Goal: Task Accomplishment & Management: Manage account settings

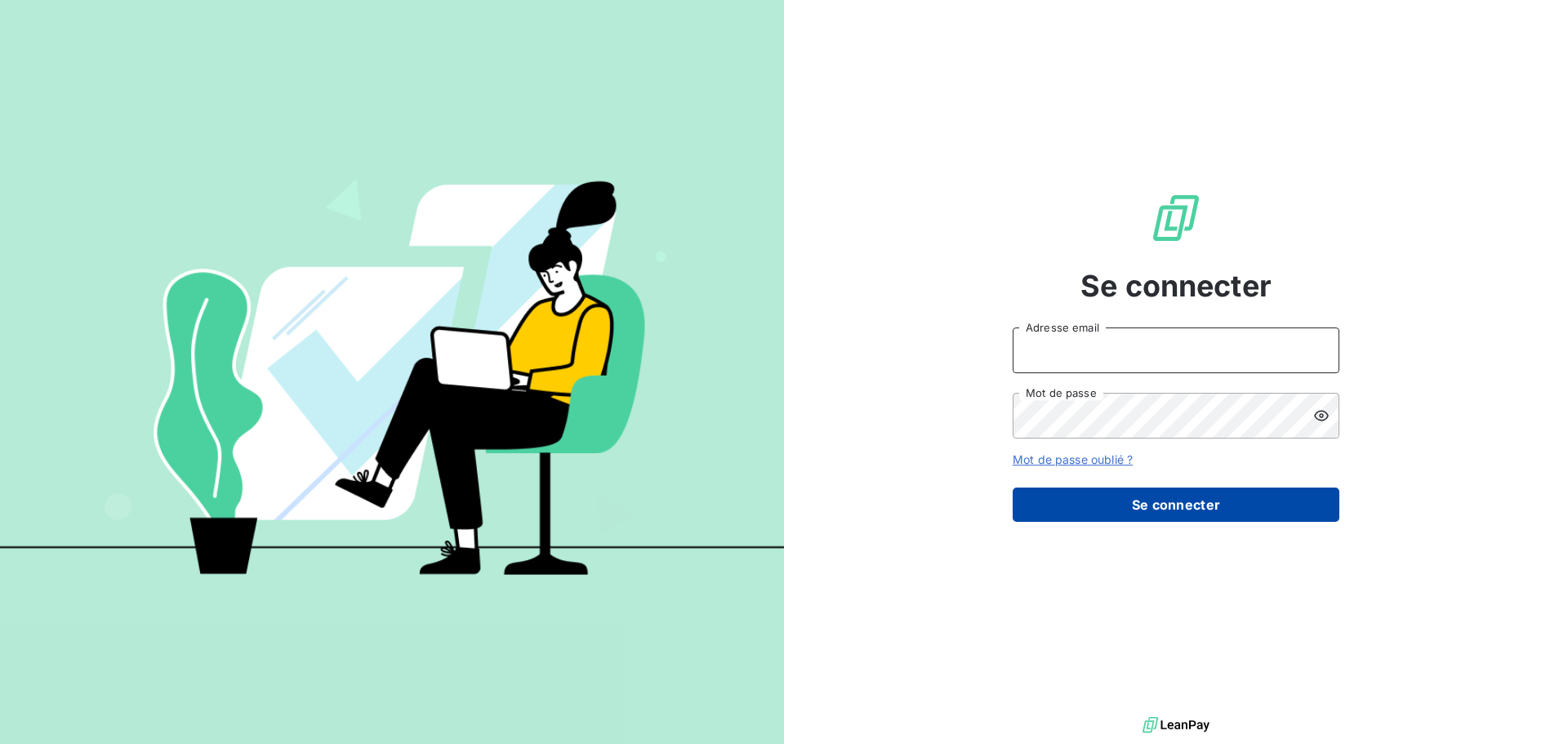
type input "[PERSON_NAME][EMAIL_ADDRESS][PERSON_NAME][DOMAIN_NAME]"
click at [1237, 508] on button "Se connecter" at bounding box center [1175, 505] width 327 height 34
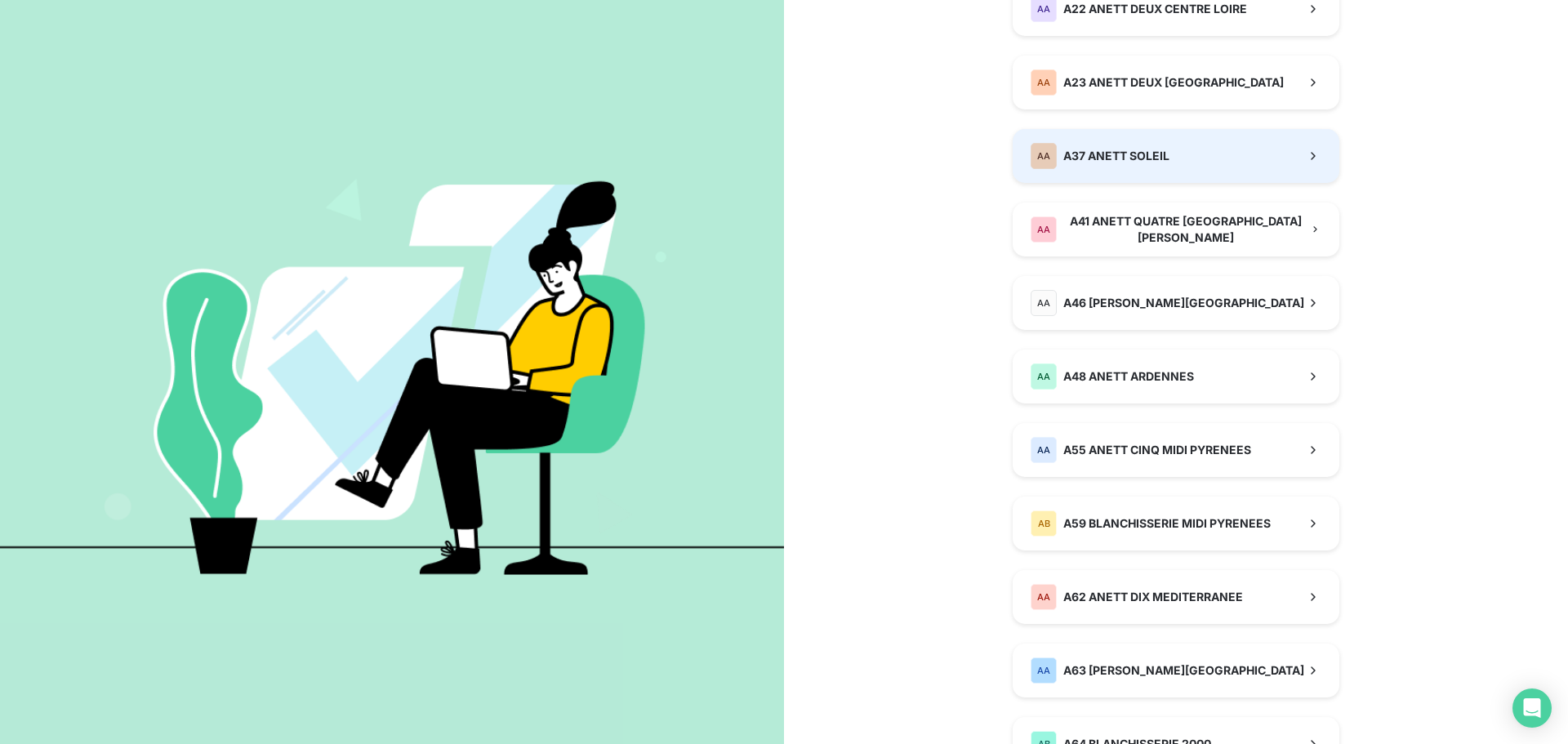
scroll to position [490, 0]
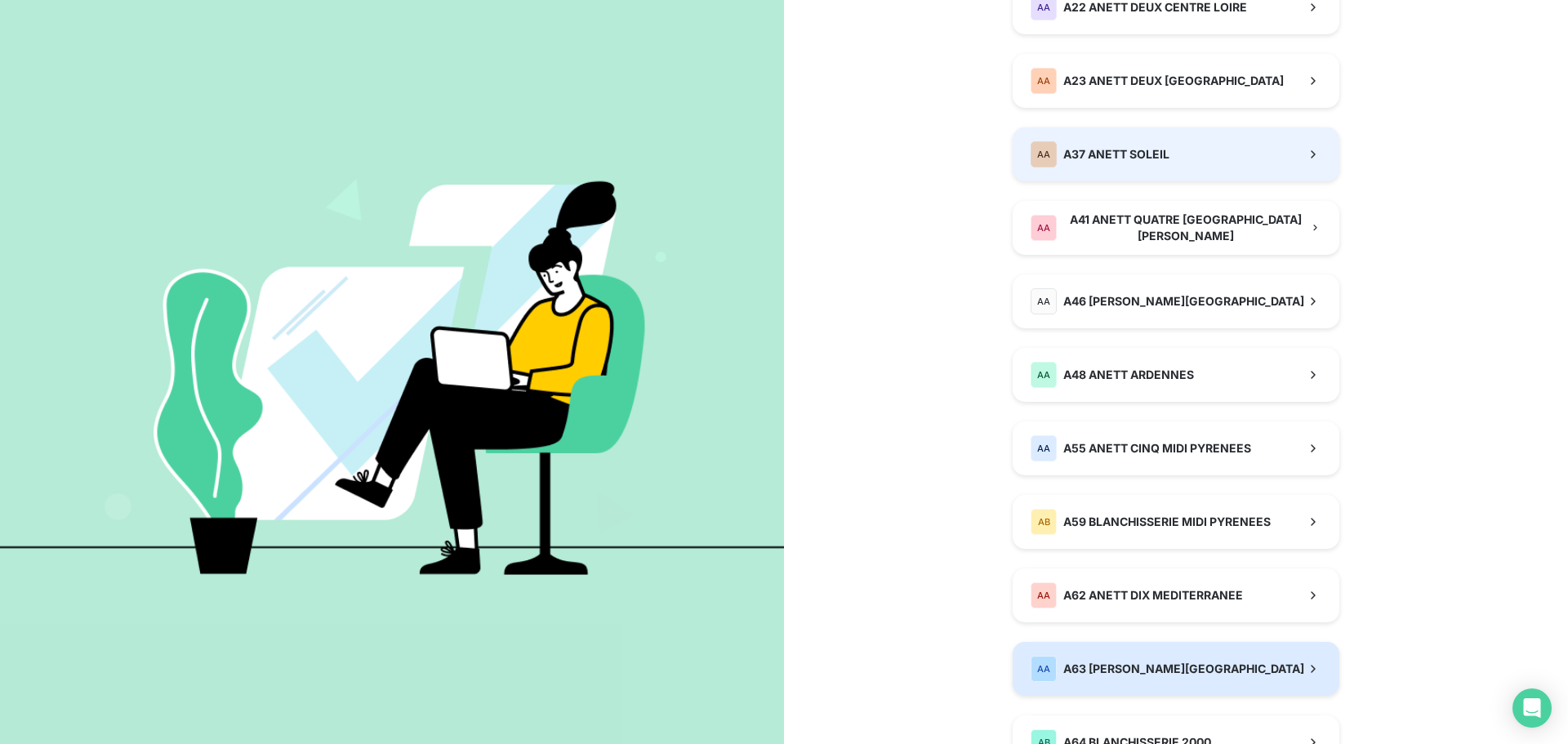
click at [1217, 663] on button "AA A63 [PERSON_NAME][GEOGRAPHIC_DATA]" at bounding box center [1175, 668] width 327 height 54
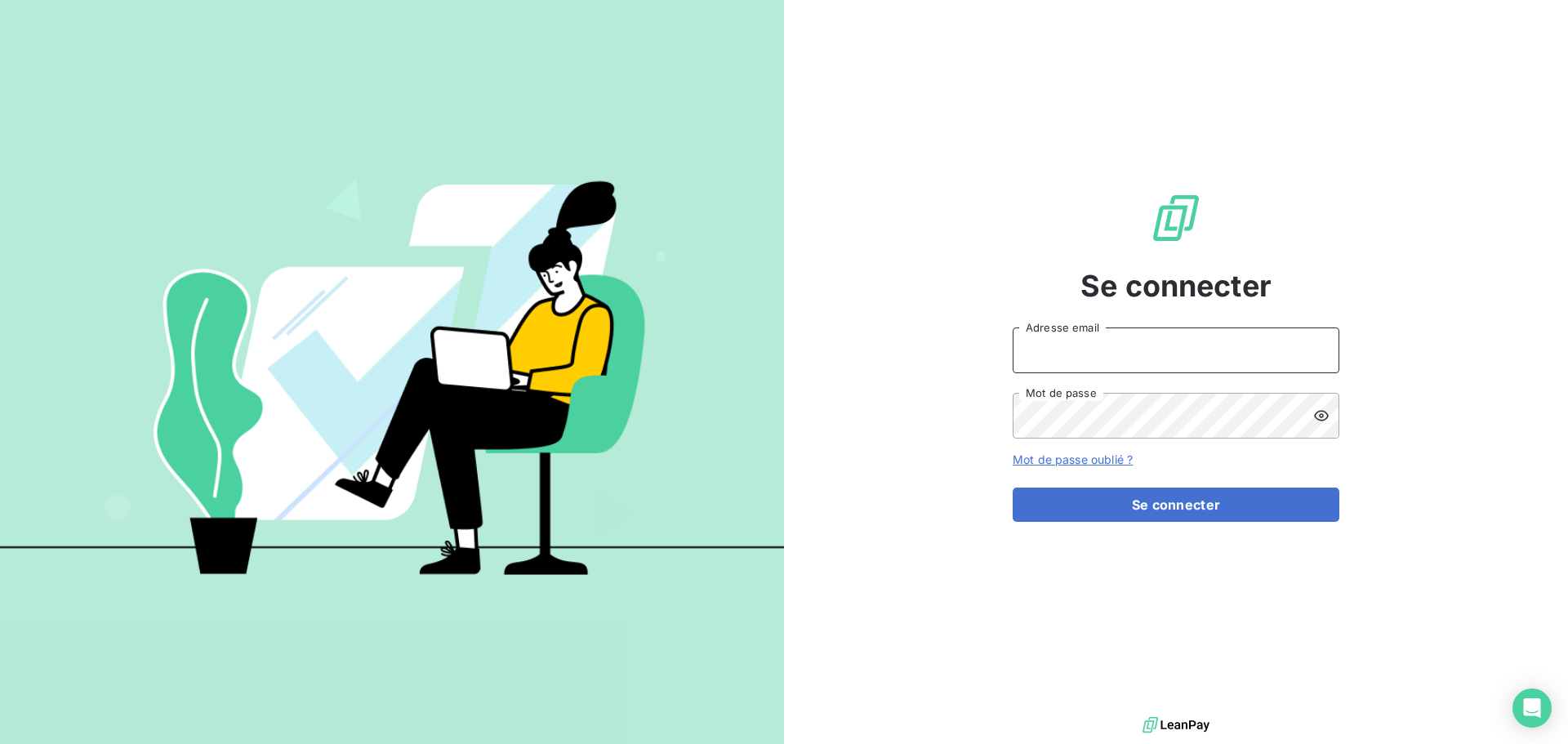
type input "[PERSON_NAME][EMAIL_ADDRESS][PERSON_NAME][DOMAIN_NAME]"
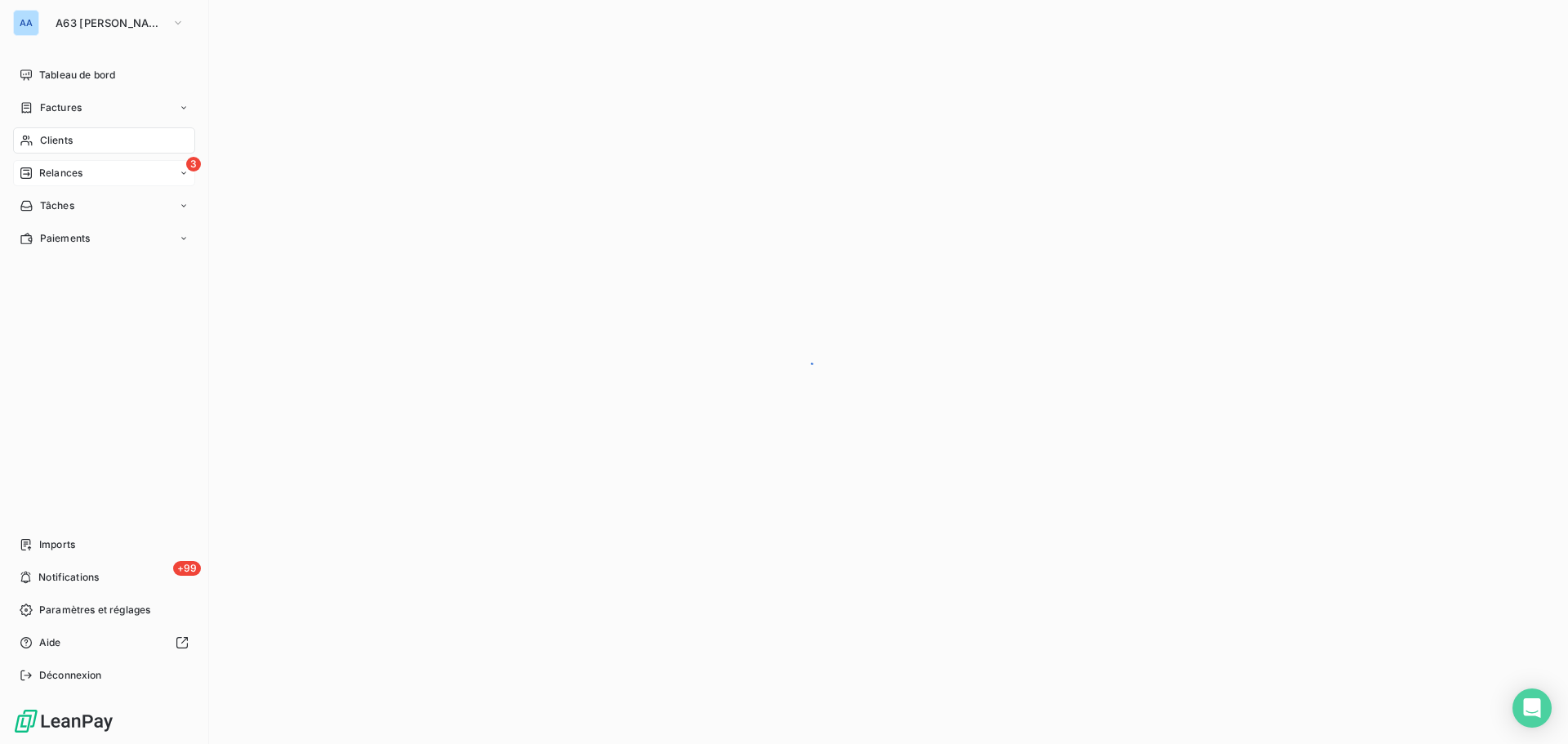
click at [53, 172] on span "Relances" at bounding box center [60, 172] width 43 height 14
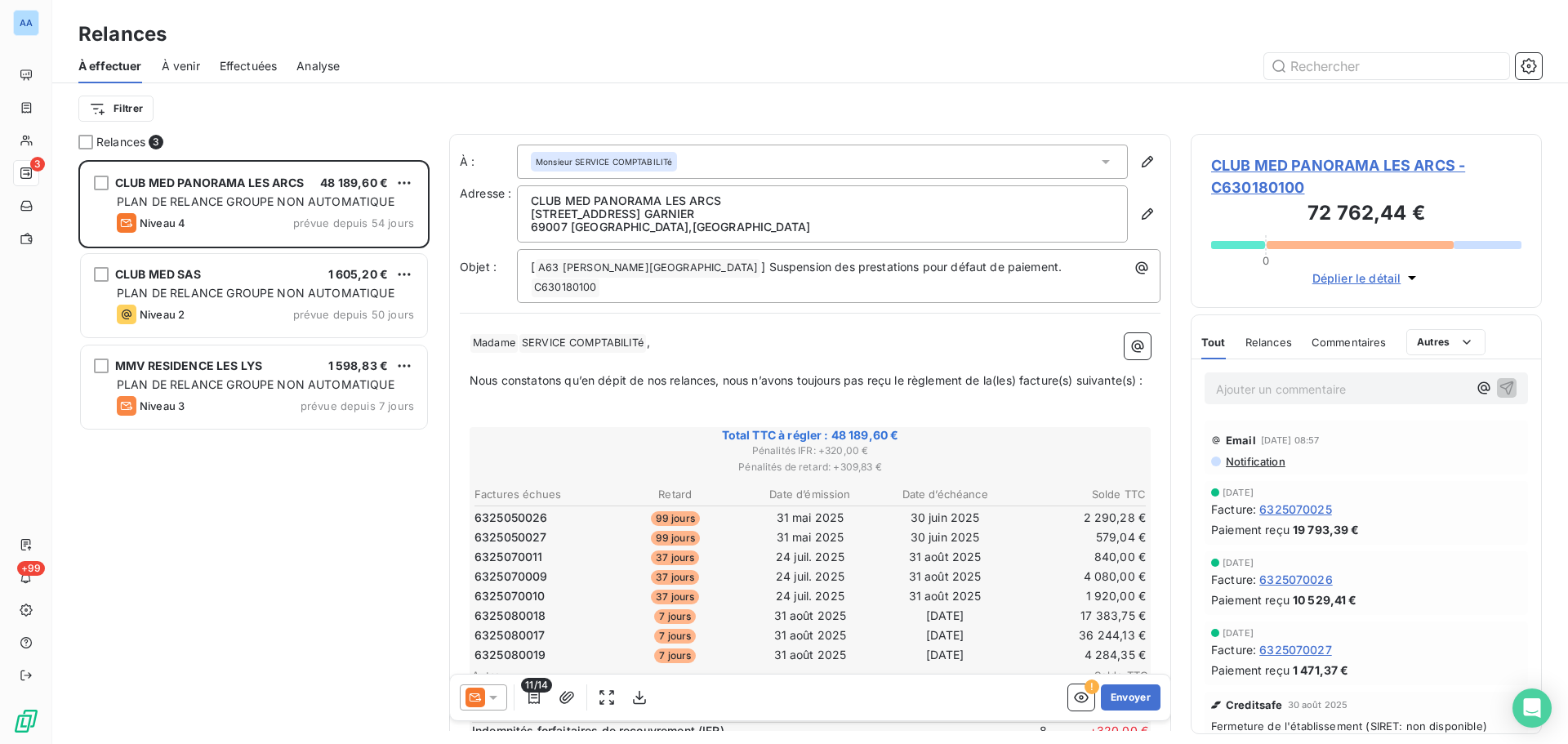
scroll to position [572, 339]
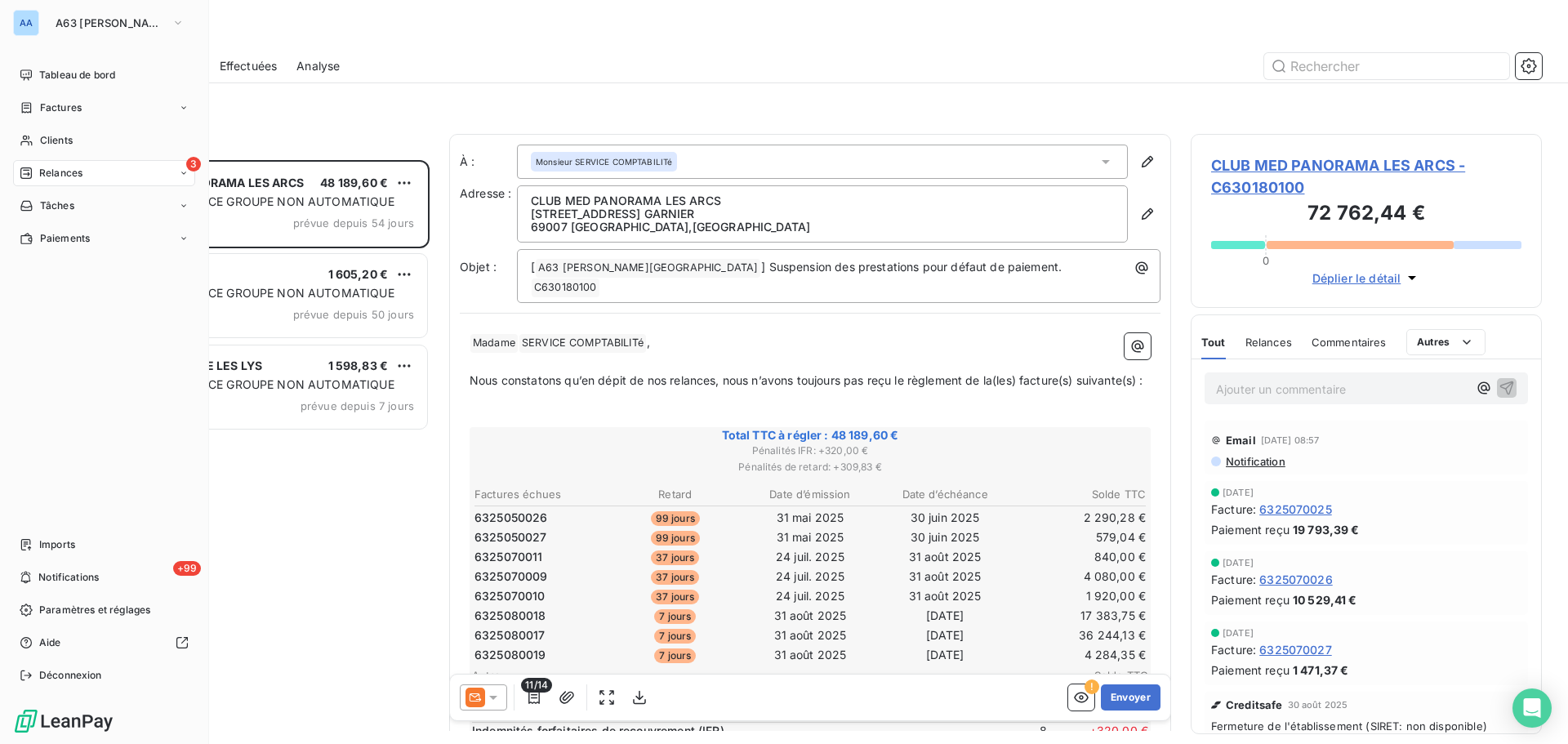
click at [54, 167] on span "Relances" at bounding box center [60, 172] width 43 height 14
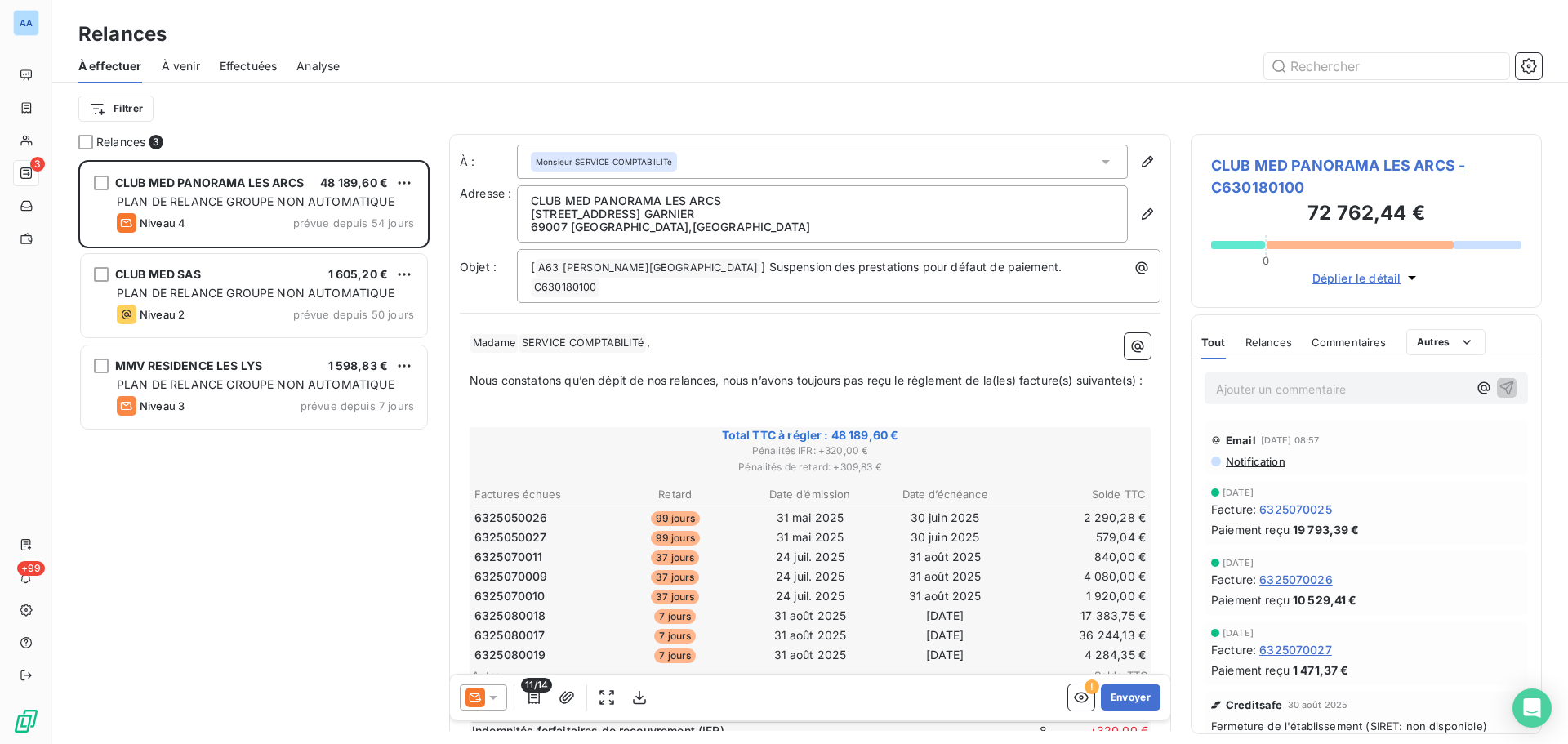
click at [303, 463] on div "CLUB MED PANORAMA LES ARCS 48 189,60 € PLAN DE RELANCE GROUPE NON AUTOMATIQUE N…" at bounding box center [254, 452] width 352 height 584
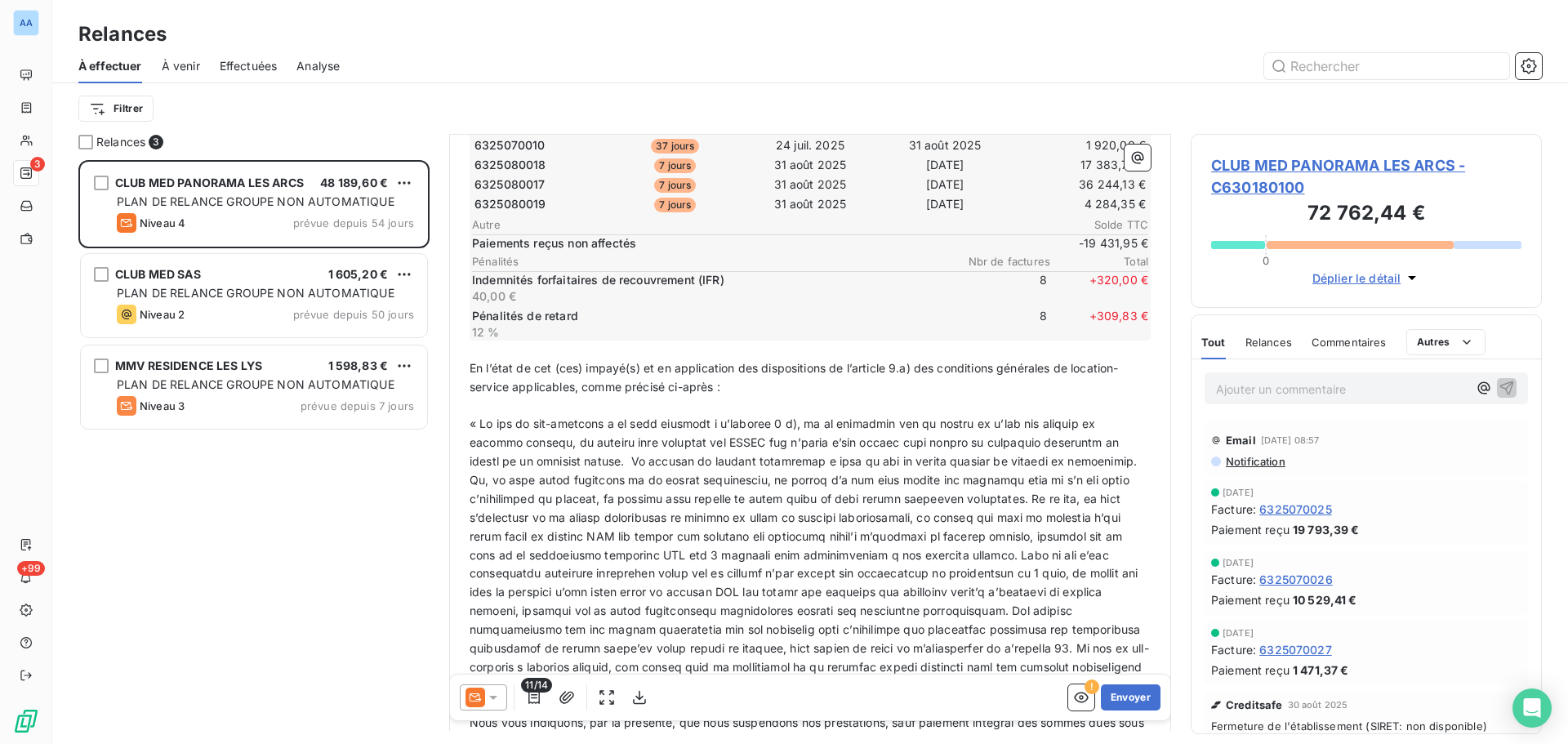
scroll to position [491, 0]
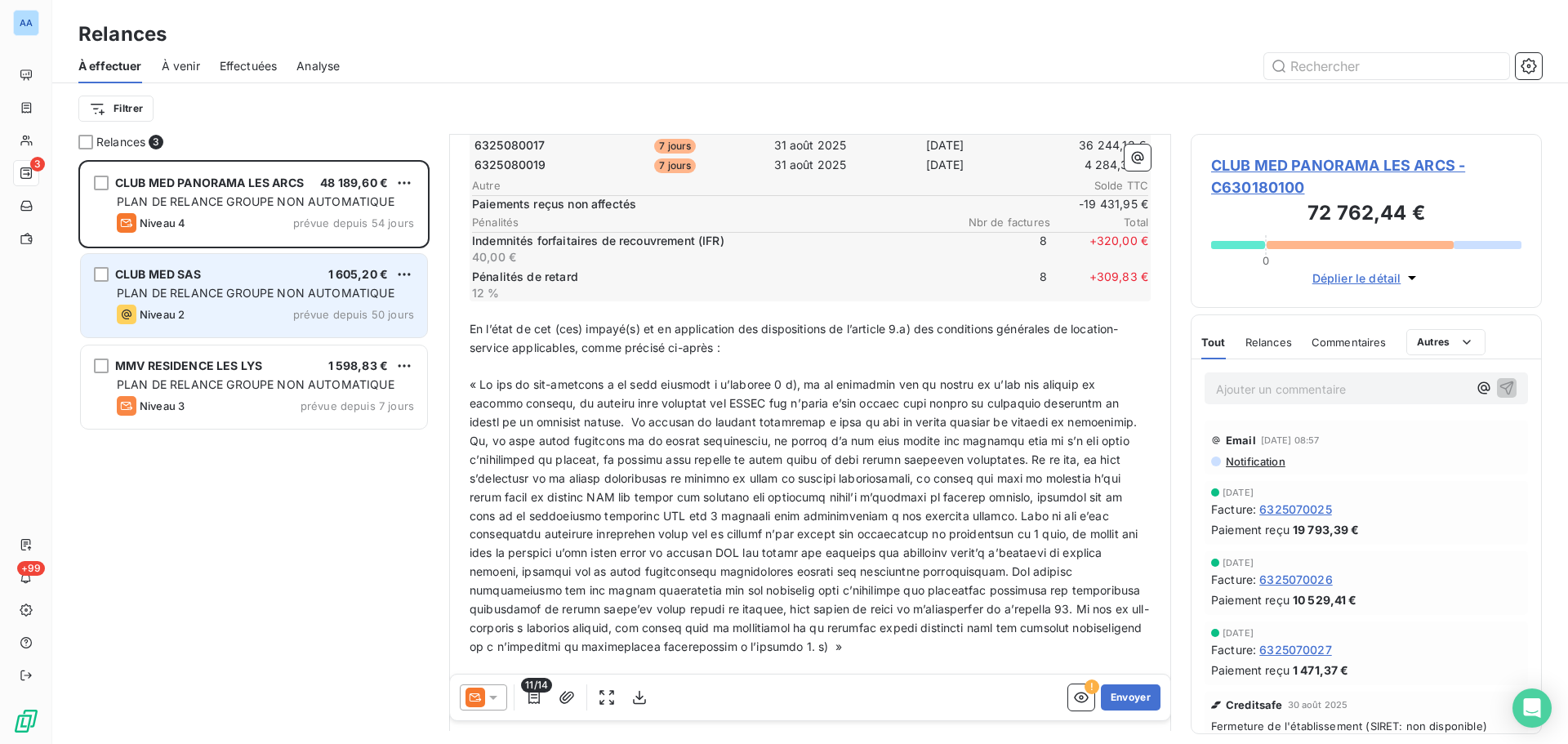
click at [307, 291] on span "PLAN DE RELANCE GROUPE NON AUTOMATIQUE" at bounding box center [256, 292] width 278 height 13
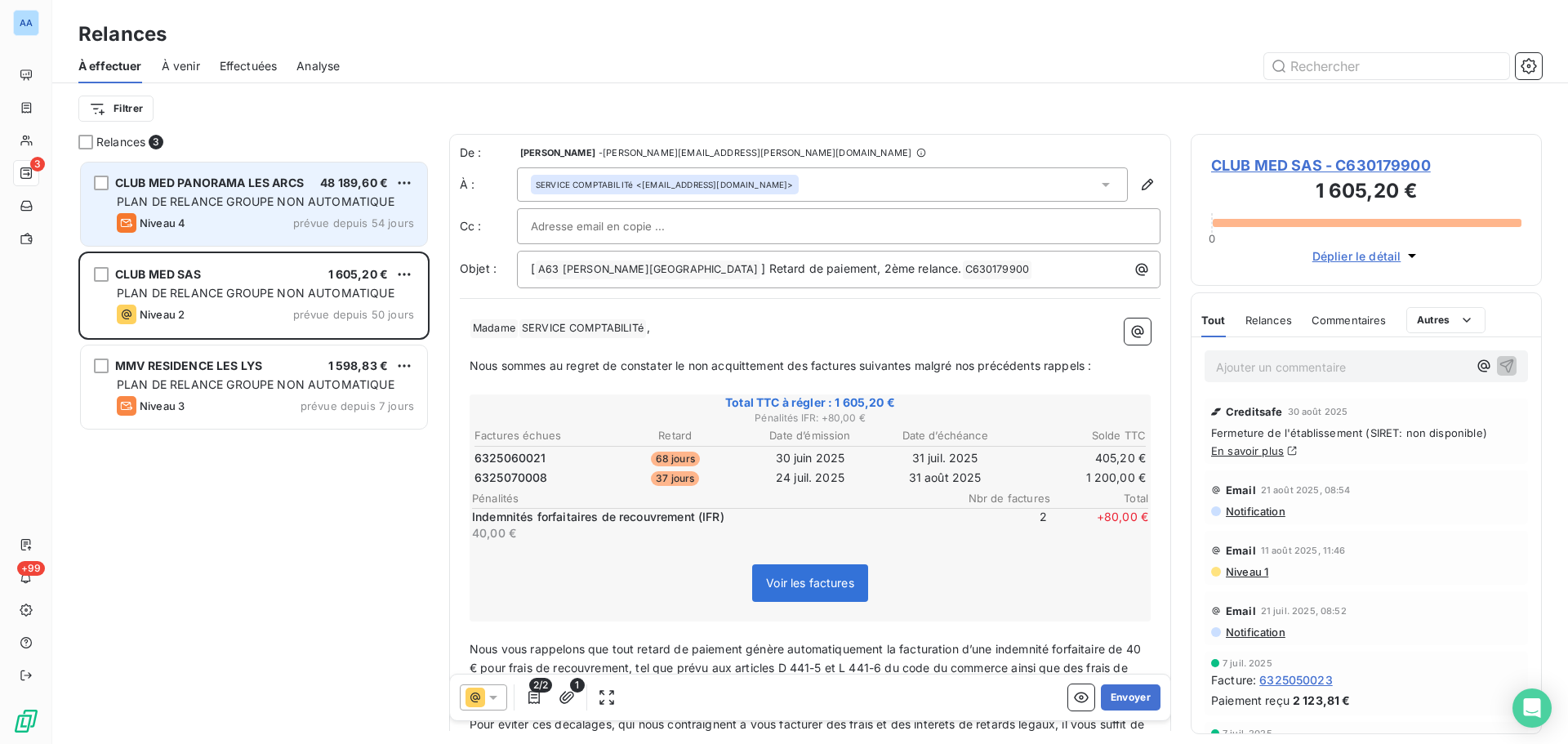
click at [319, 226] on span "prévue depuis 54 jours" at bounding box center [353, 223] width 121 height 13
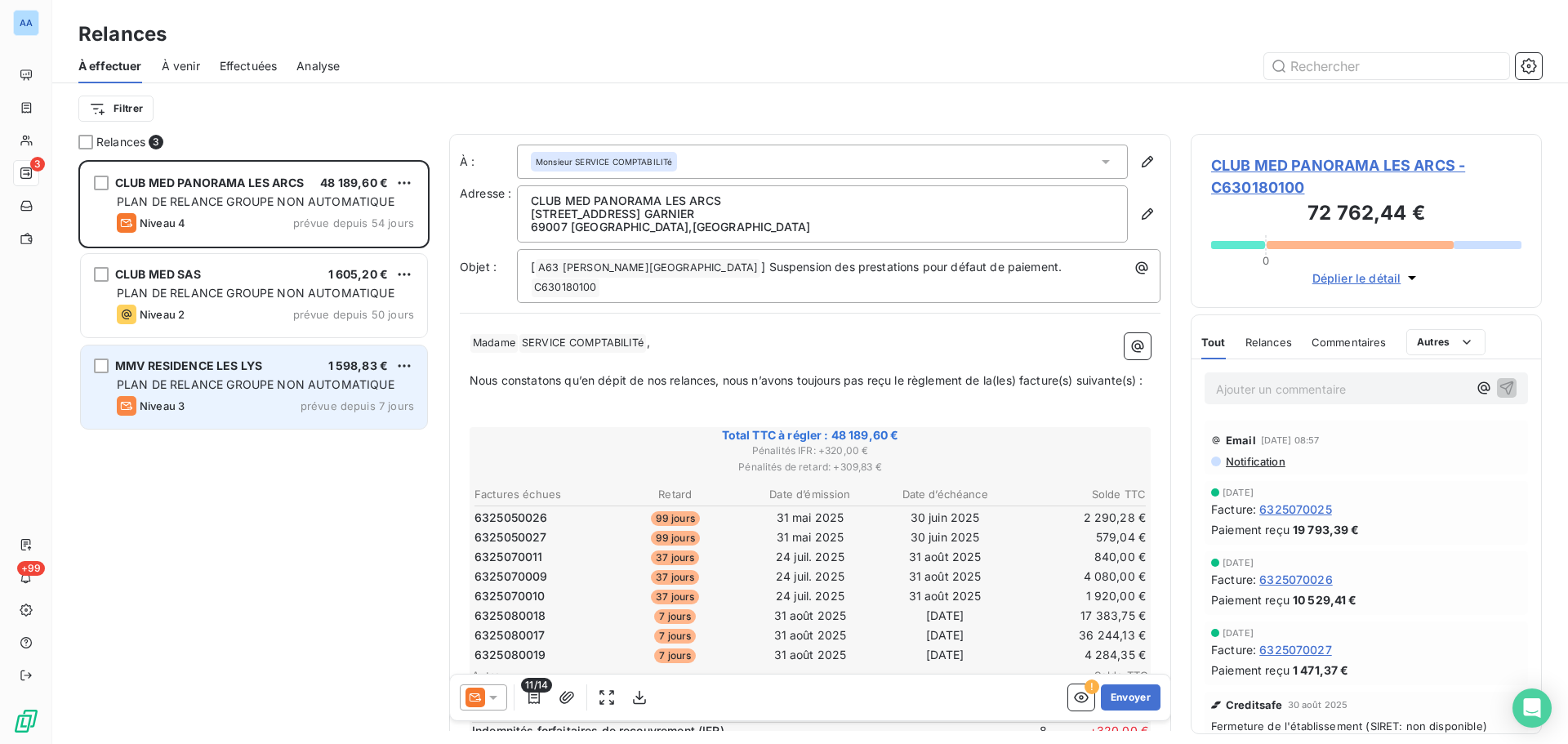
click at [282, 372] on div "MMV RESIDENCE LES LYS 1 598,83 €" at bounding box center [265, 365] width 297 height 14
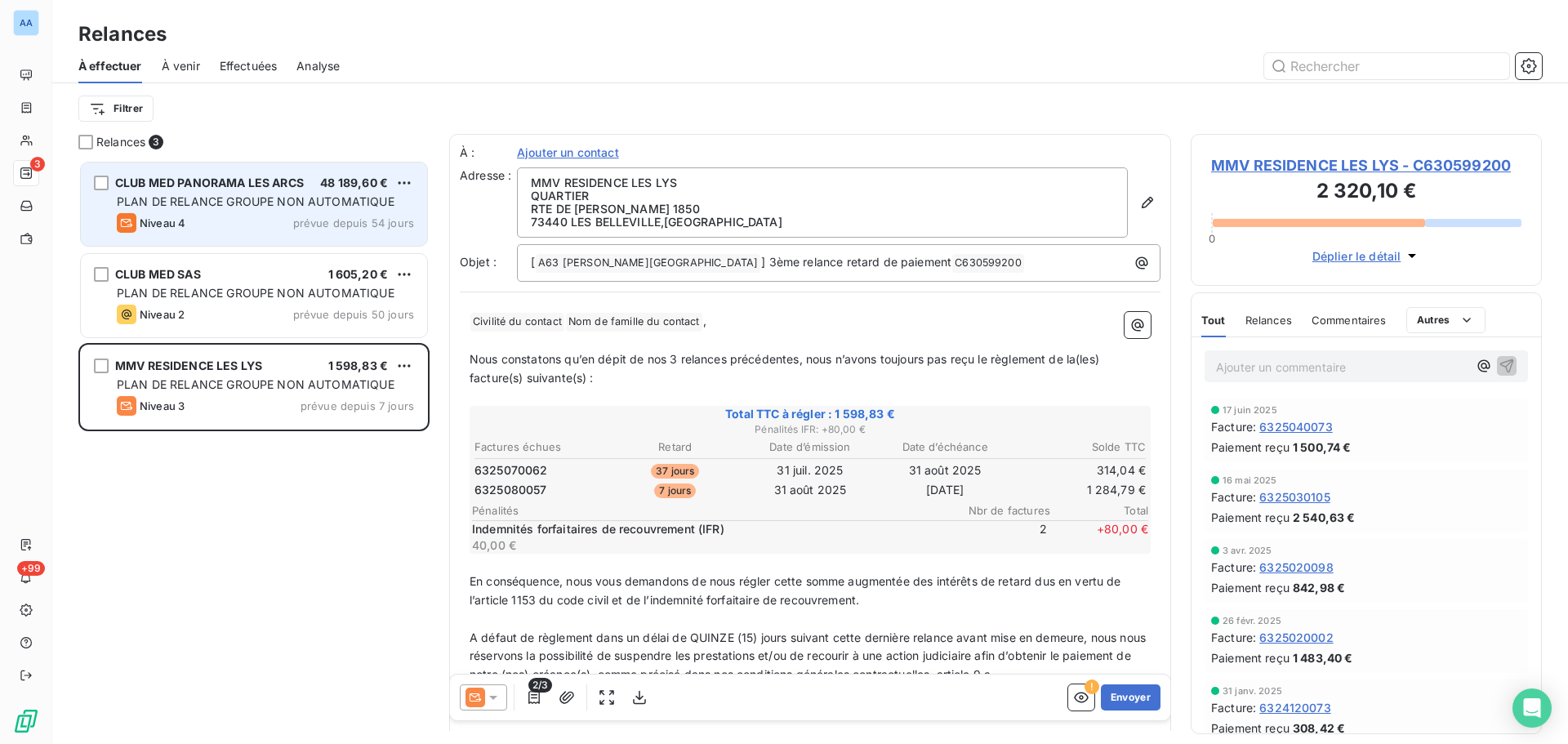
click at [285, 204] on span "PLAN DE RELANCE GROUPE NON AUTOMATIQUE" at bounding box center [256, 201] width 278 height 13
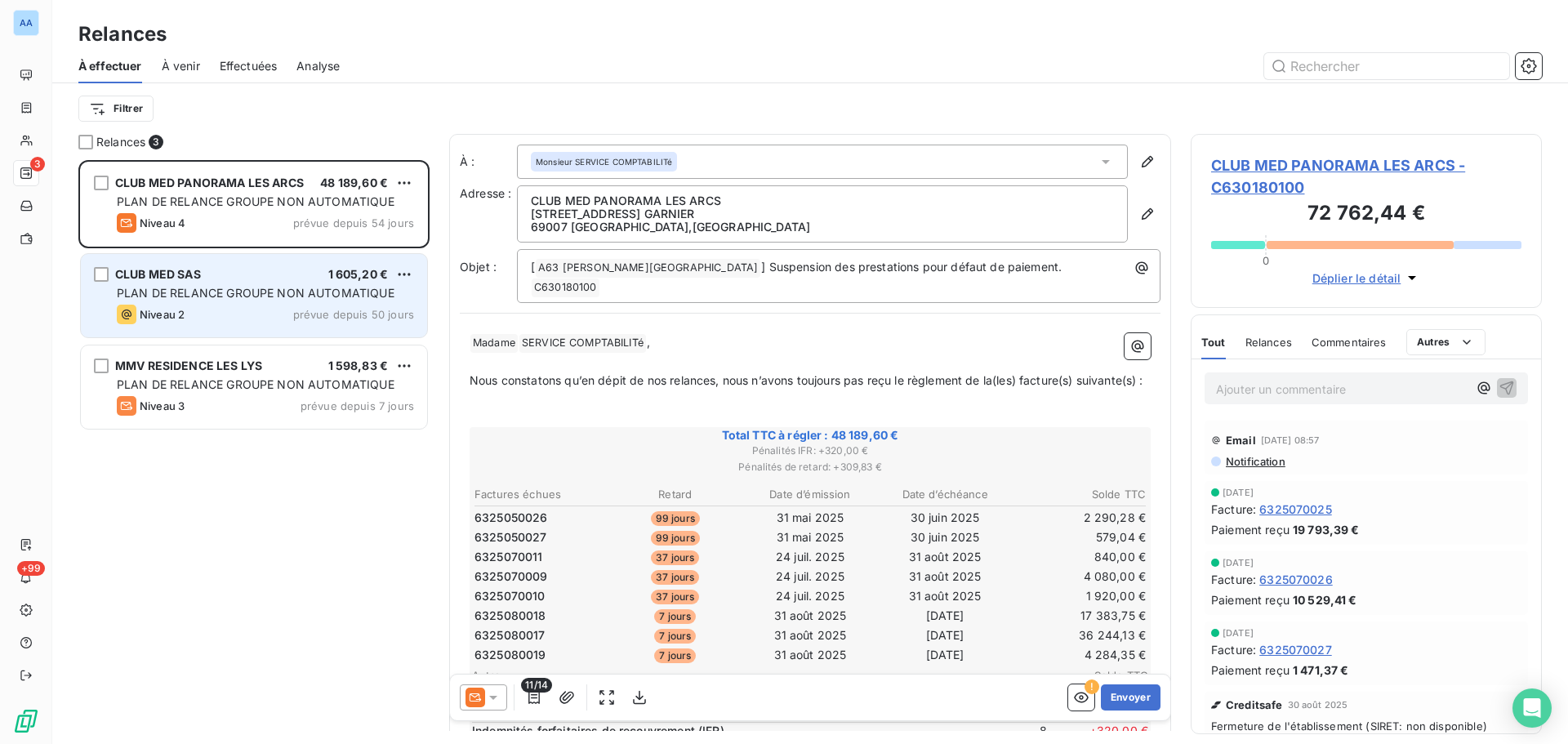
click at [307, 282] on div "CLUB MED SAS 1 605,20 € PLAN DE RELANCE GROUPE NON AUTOMATIQUE Niveau 2 prévue …" at bounding box center [254, 295] width 347 height 83
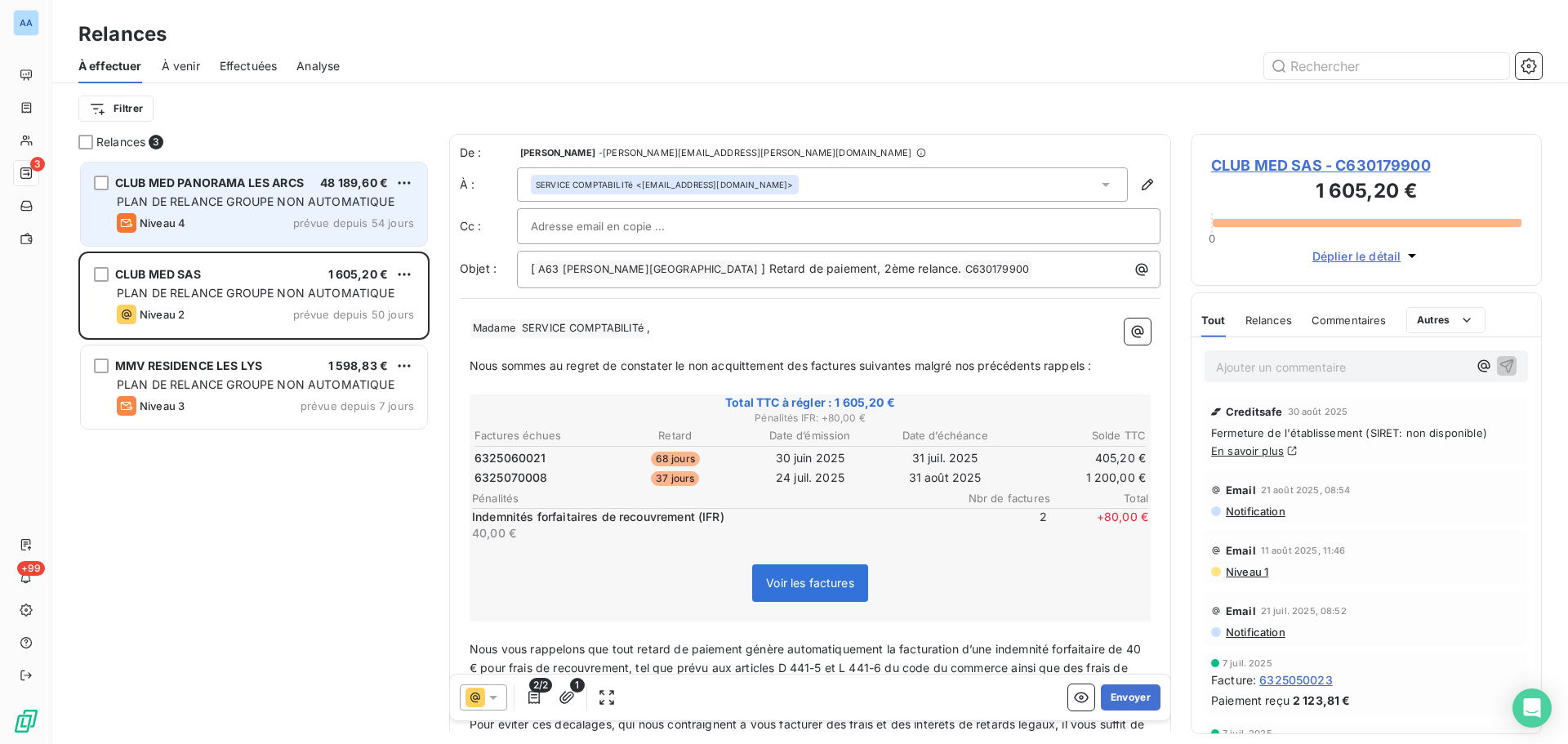
click at [324, 225] on span "prévue depuis 54 jours" at bounding box center [353, 223] width 121 height 13
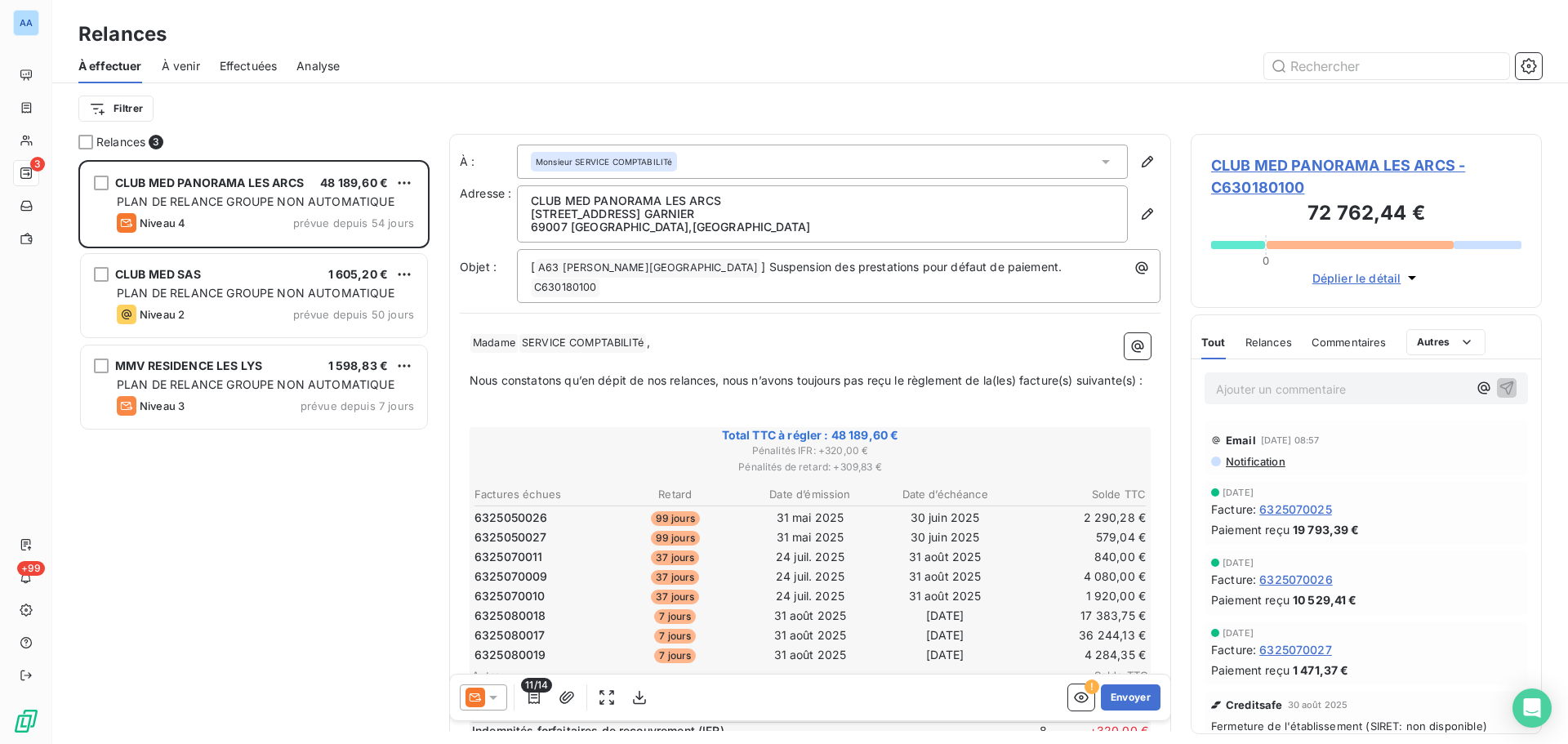
click at [284, 463] on div "CLUB MED PANORAMA LES ARCS 48 189,60 € PLAN DE RELANCE GROUPE NON AUTOMATIQUE N…" at bounding box center [254, 452] width 352 height 584
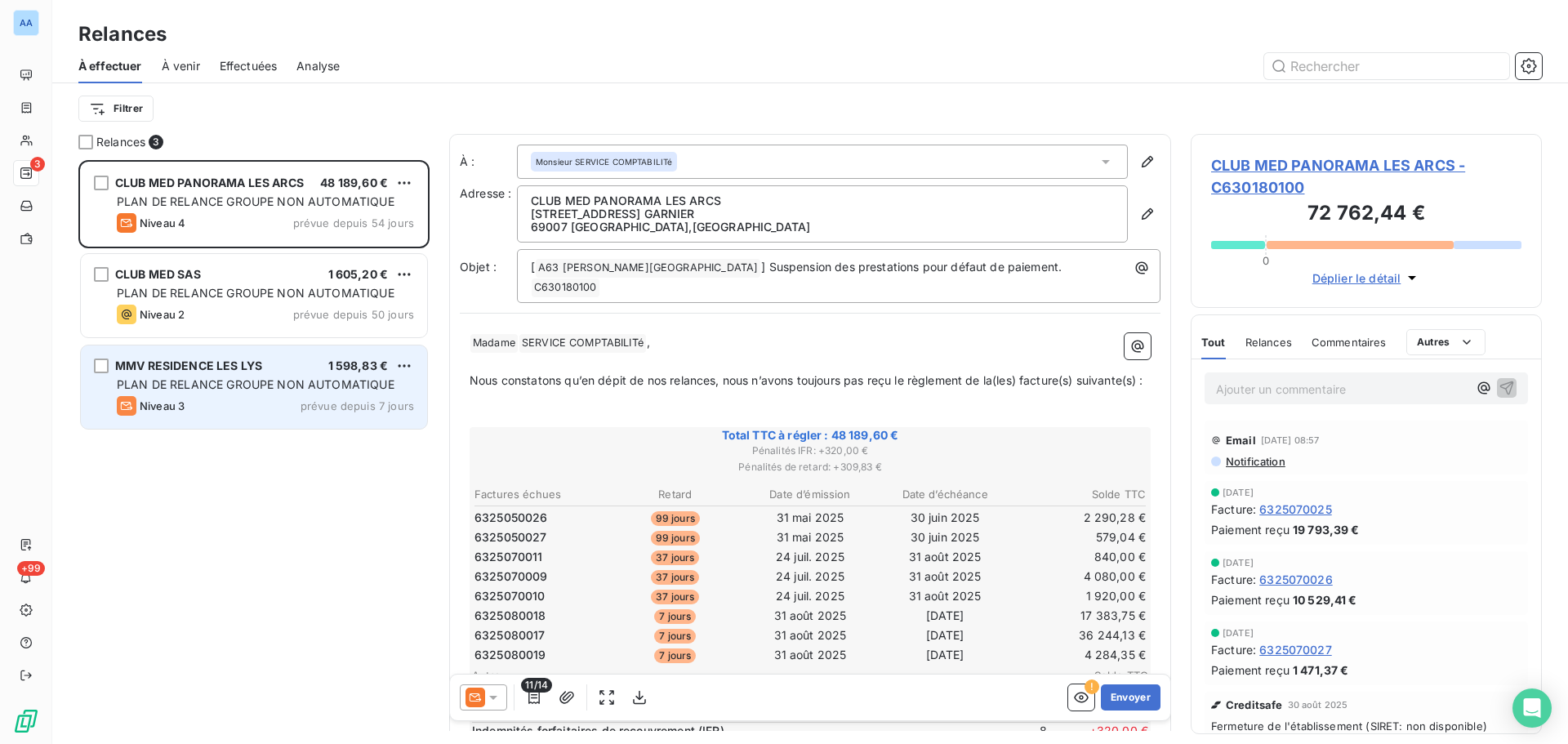
click at [247, 391] on div "PLAN DE RELANCE GROUPE NON AUTOMATIQUE" at bounding box center [265, 384] width 297 height 16
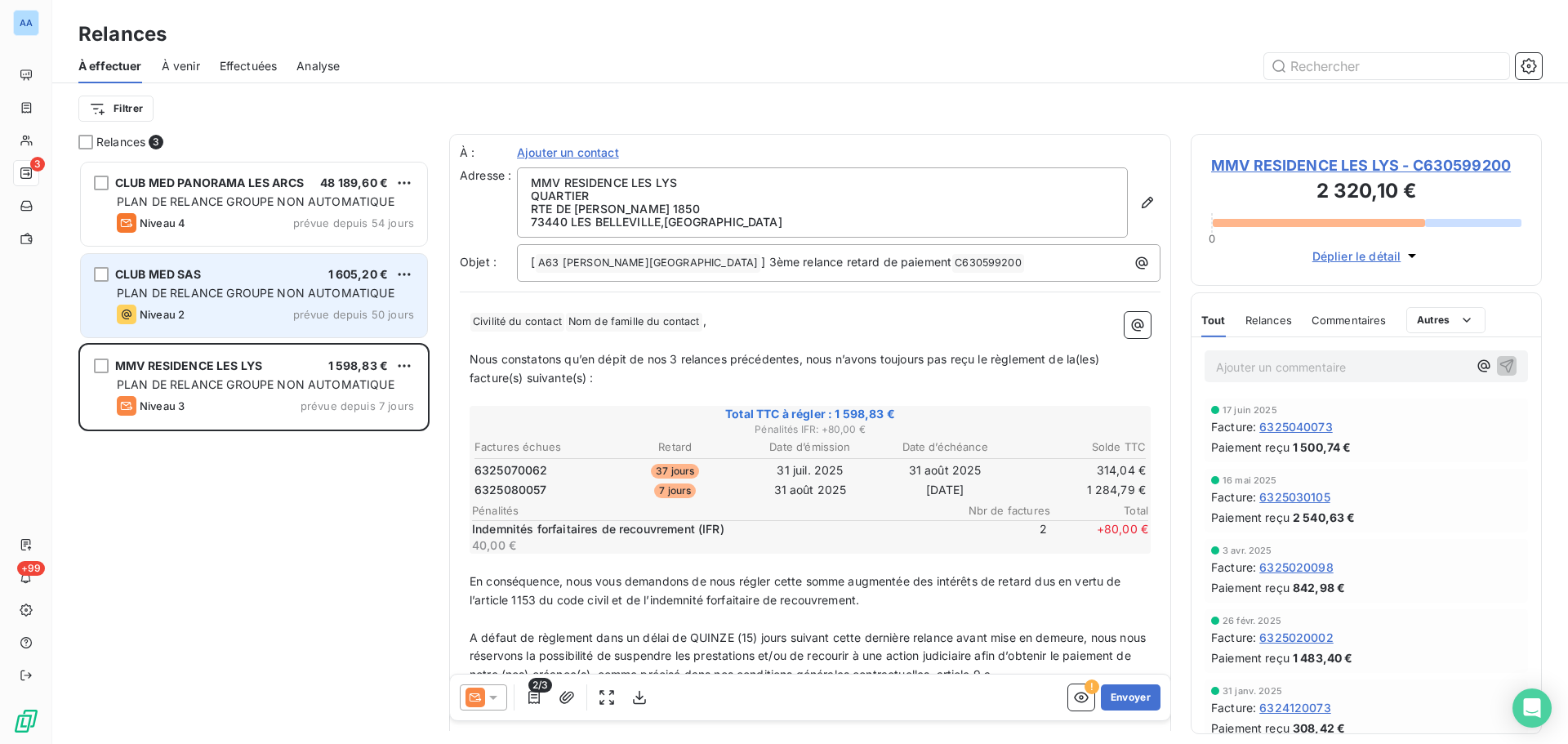
click at [258, 284] on div "CLUB MED SAS 1 605,20 € PLAN DE RELANCE GROUPE NON AUTOMATIQUE Niveau 2 prévue …" at bounding box center [254, 295] width 347 height 83
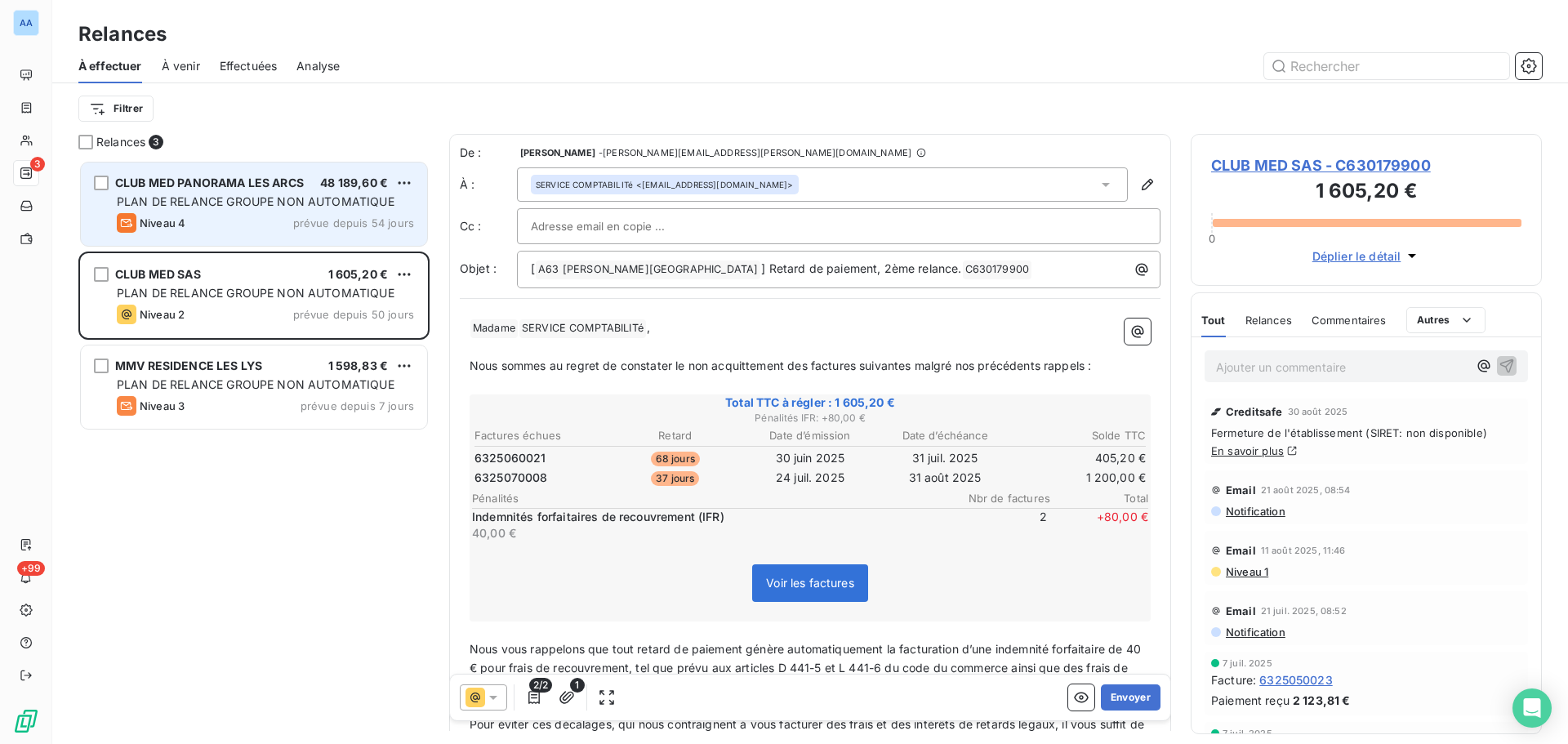
click at [281, 214] on div "Niveau 4 prévue depuis 54 jours" at bounding box center [265, 223] width 297 height 19
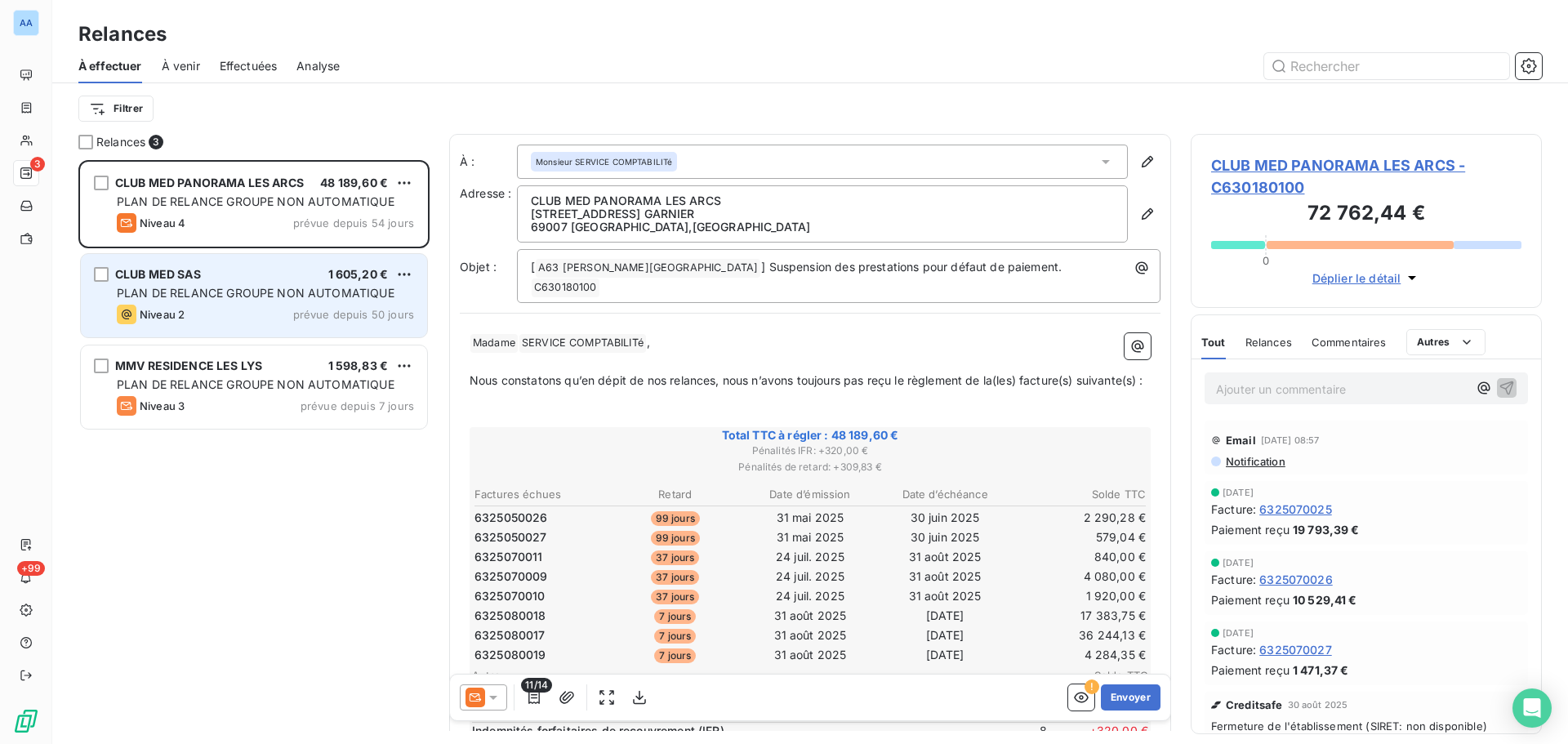
click at [126, 297] on span "PLAN DE RELANCE GROUPE NON AUTOMATIQUE" at bounding box center [256, 292] width 278 height 13
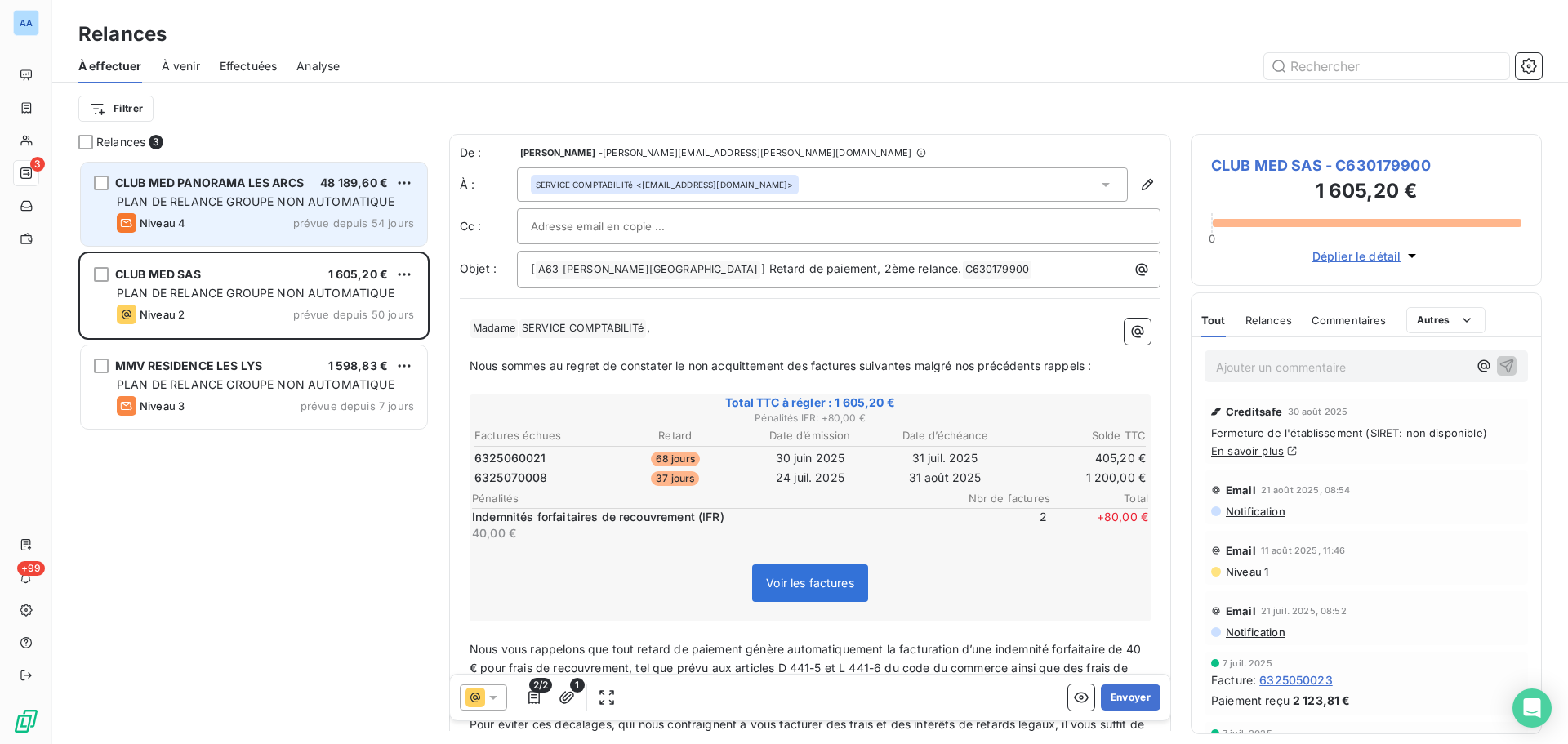
click at [174, 190] on div "CLUB MED PANORAMA LES ARCS" at bounding box center [209, 182] width 189 height 16
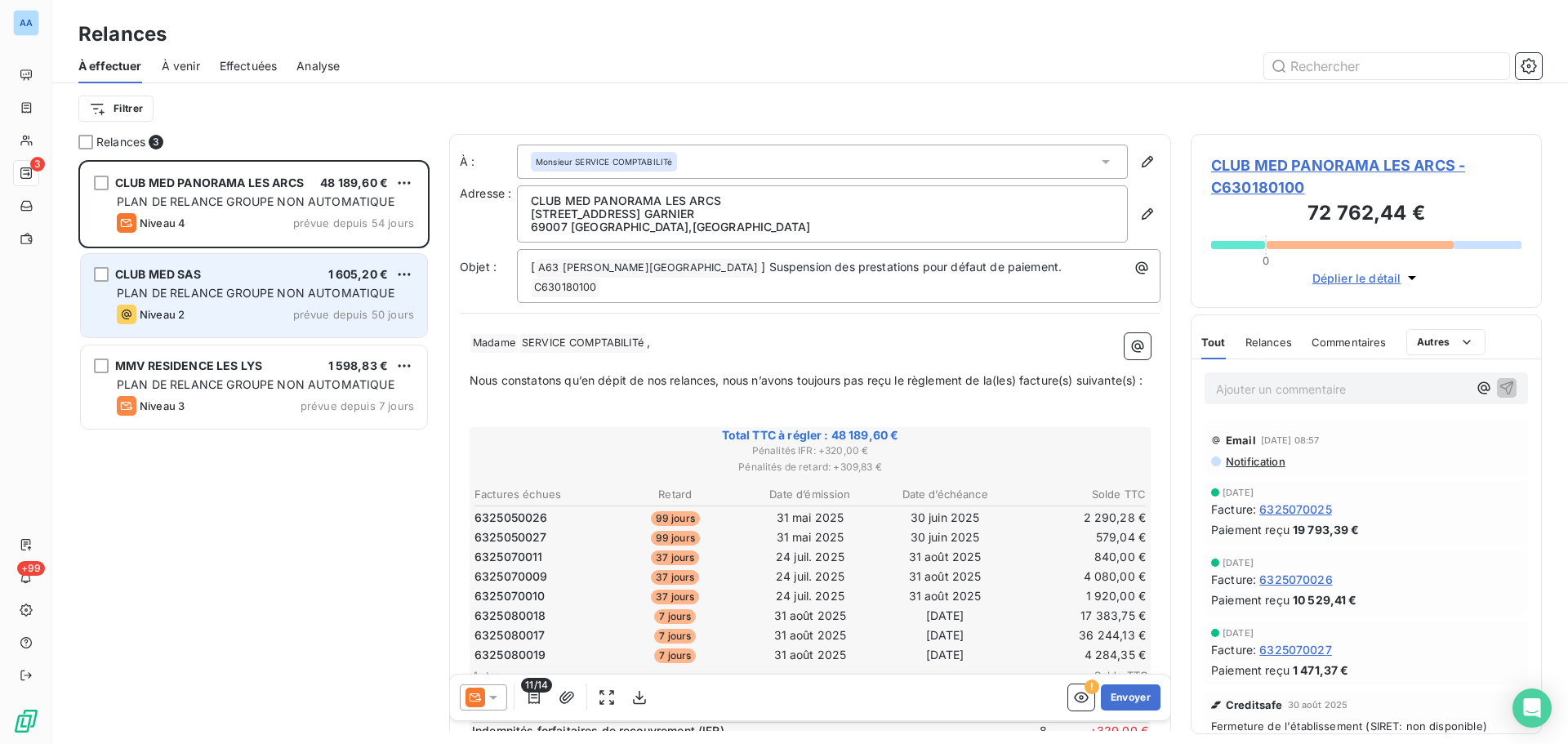
click at [166, 283] on div "CLUB MED SAS 1 605,20 € PLAN DE RELANCE GROUPE NON AUTOMATIQUE Niveau 2 prévue …" at bounding box center [254, 295] width 347 height 83
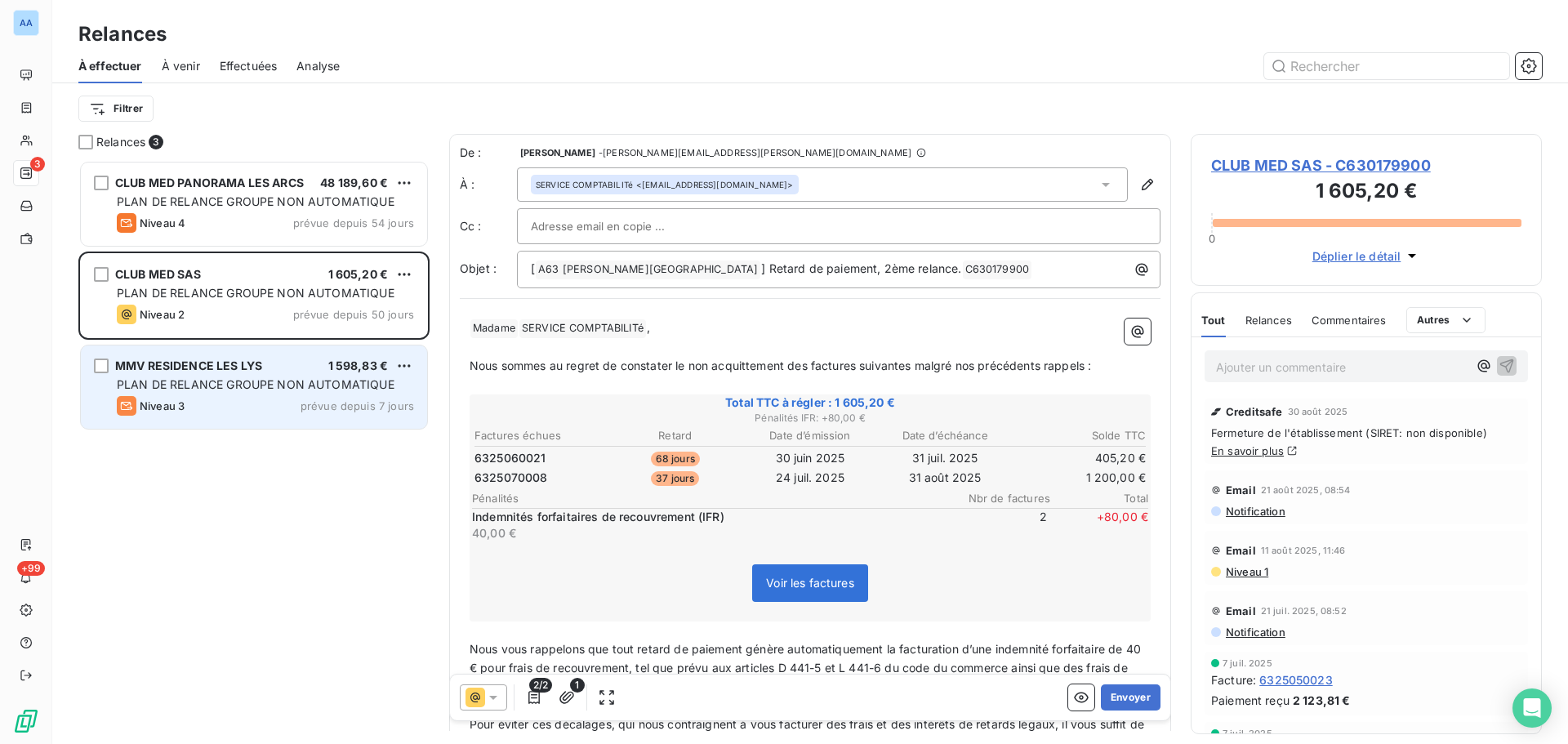
click at [180, 376] on div "PLAN DE RELANCE GROUPE NON AUTOMATIQUE" at bounding box center [265, 384] width 297 height 16
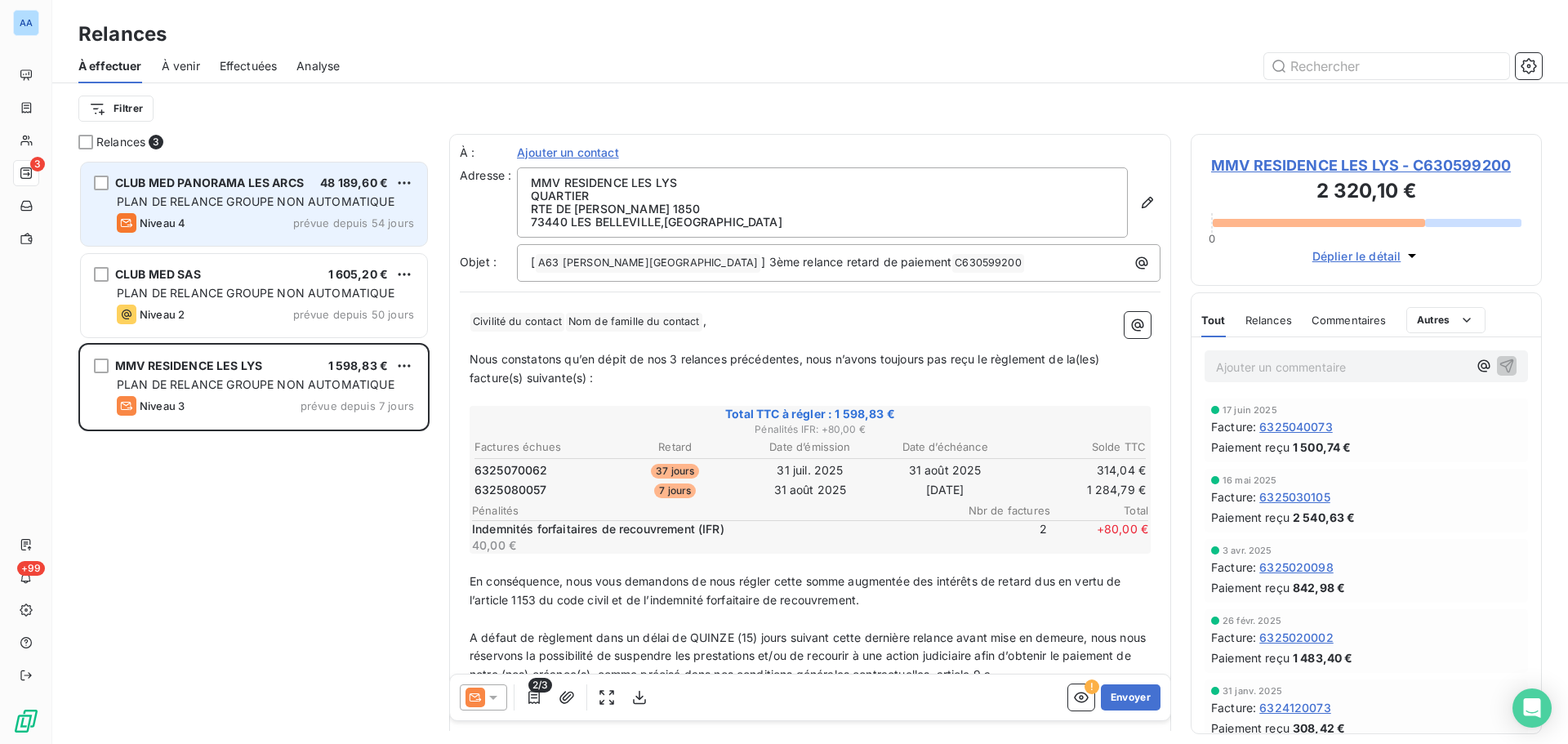
click at [229, 211] on div "CLUB MED PANORAMA LES ARCS 48 189,60 € PLAN DE RELANCE GROUPE NON AUTOMATIQUE N…" at bounding box center [254, 204] width 347 height 83
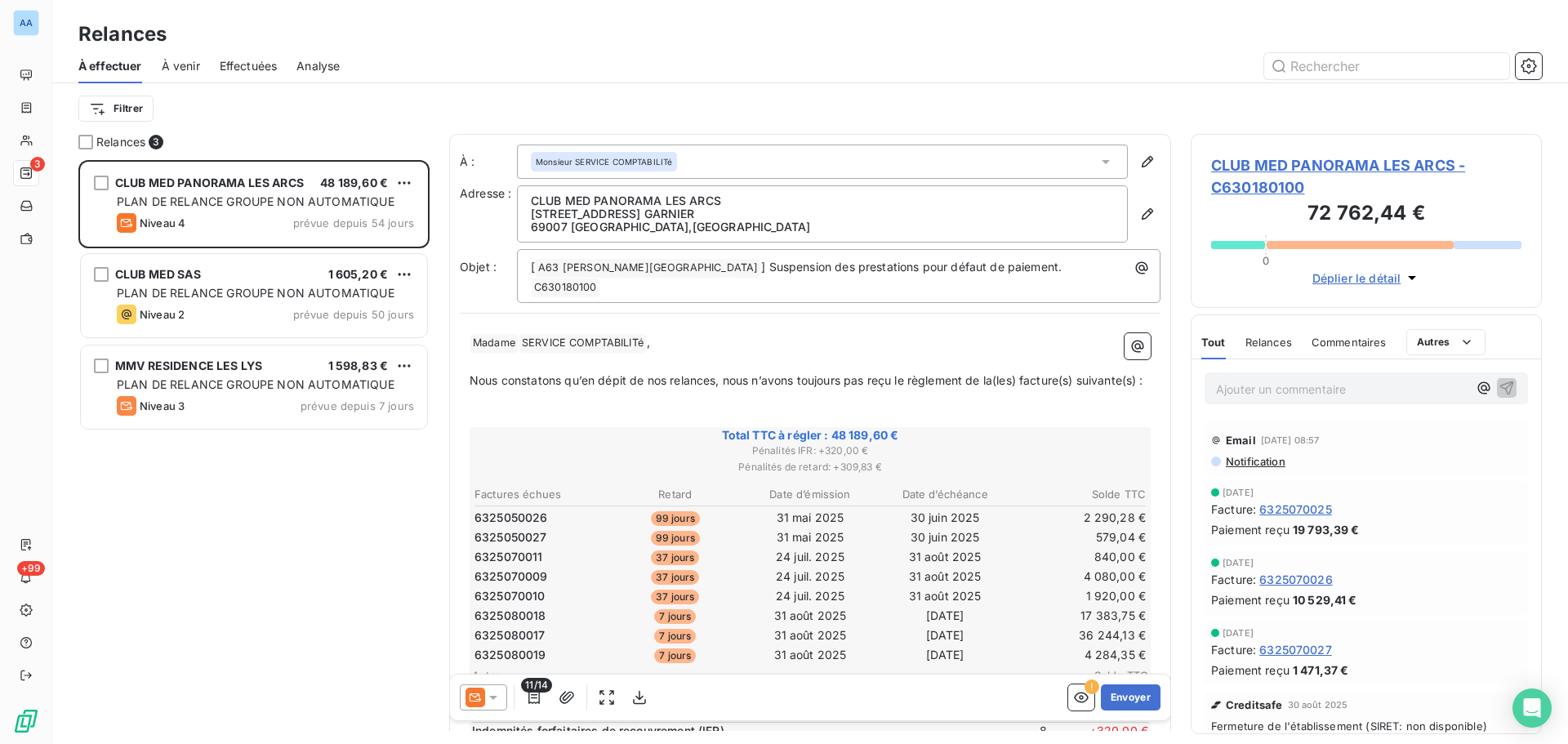
click at [196, 67] on span "À venir" at bounding box center [181, 66] width 38 height 16
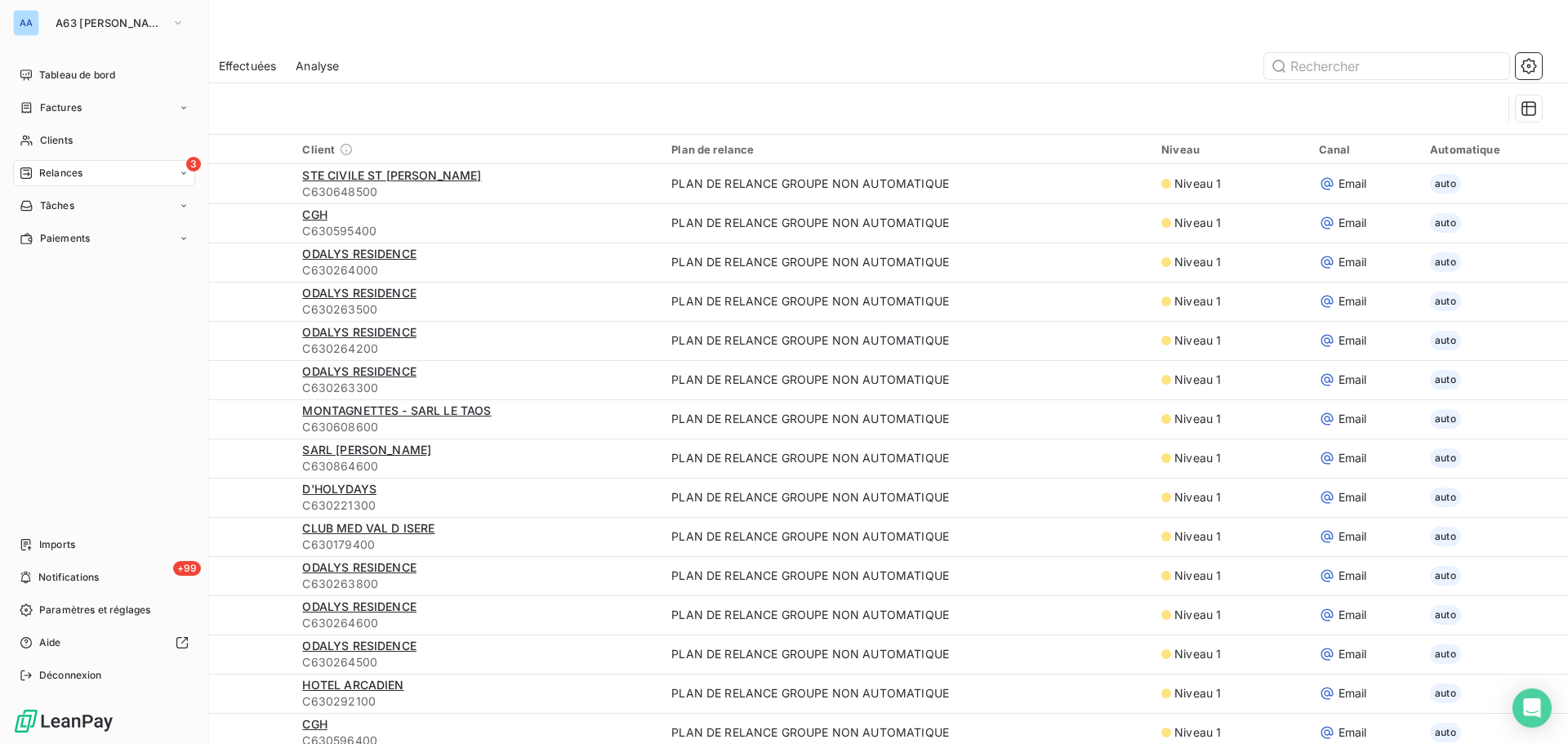
click at [26, 169] on icon at bounding box center [26, 173] width 11 height 11
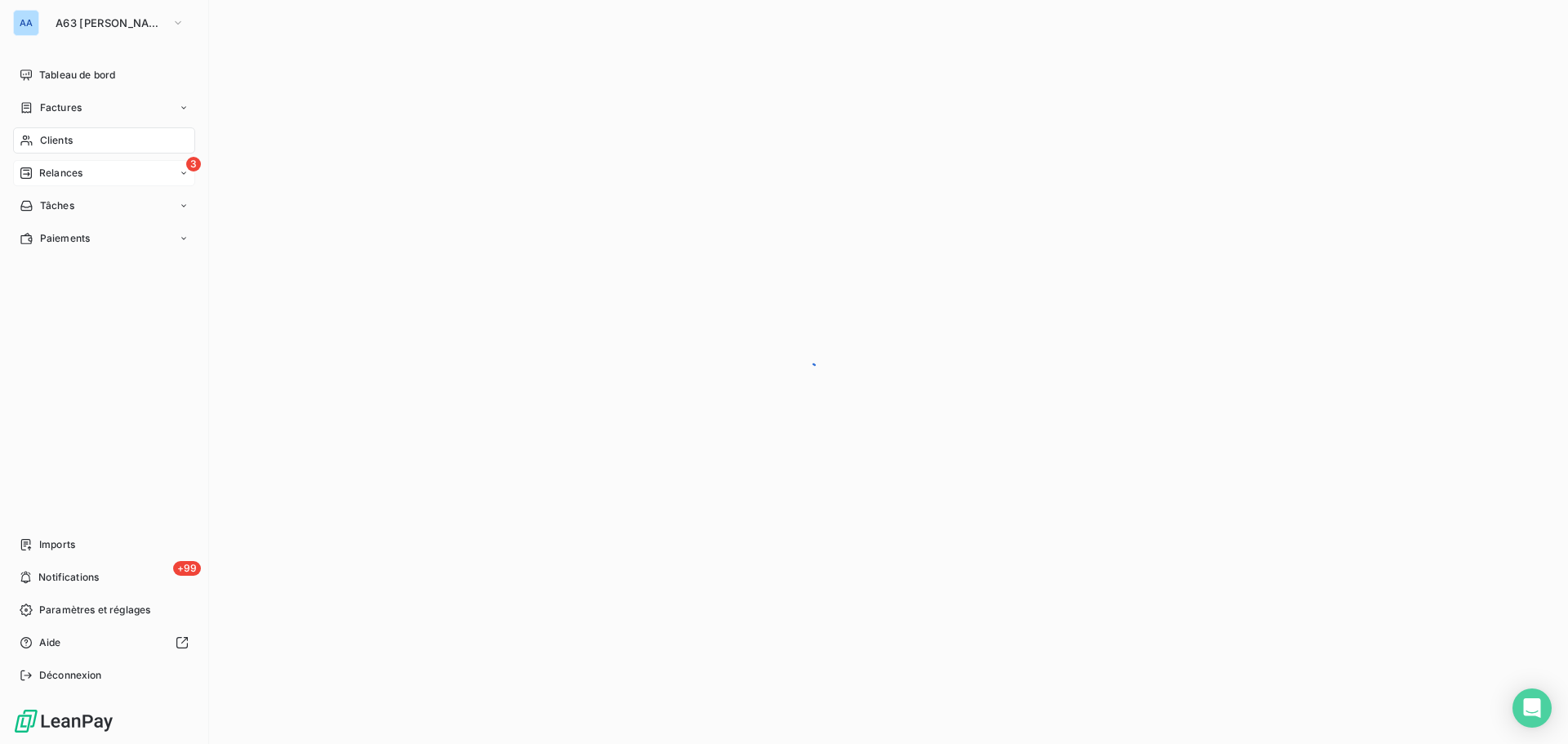
click at [39, 170] on span "Relances" at bounding box center [60, 172] width 43 height 14
